Goal: Information Seeking & Learning: Compare options

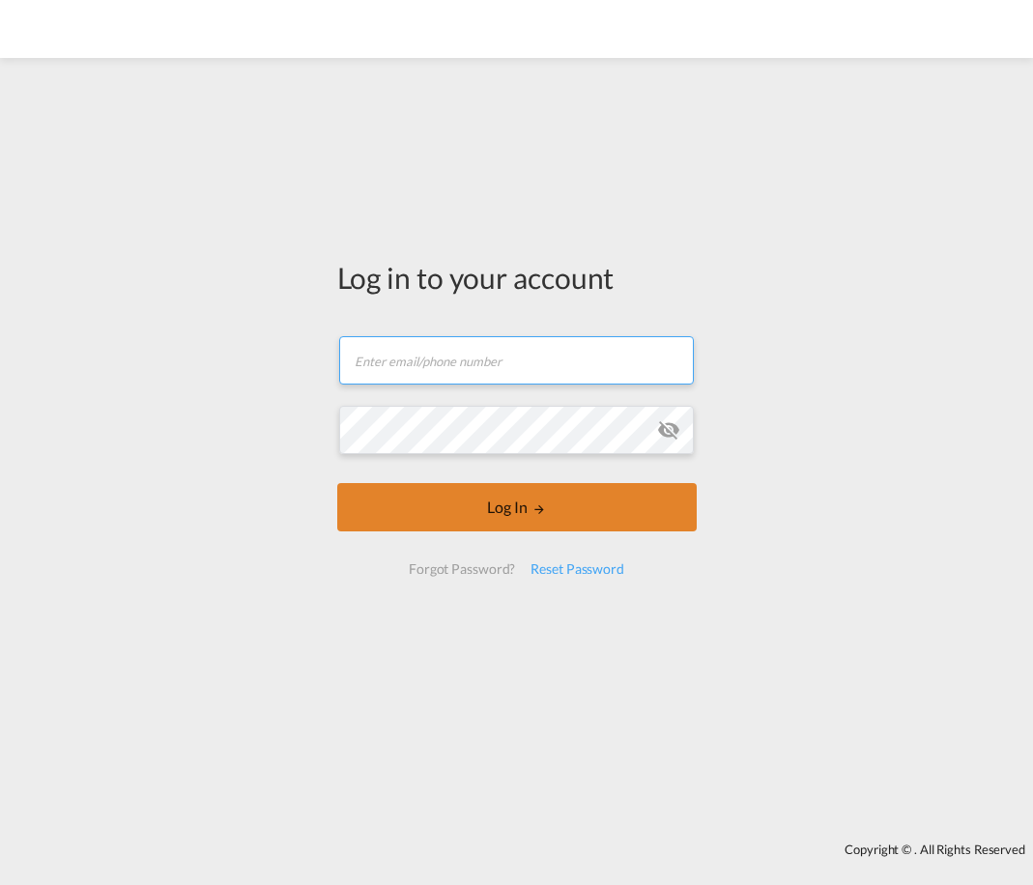
type input "[EMAIL_ADDRESS][DOMAIN_NAME]"
click at [471, 512] on button "Log In" at bounding box center [516, 507] width 359 height 48
